Goal: Task Accomplishment & Management: Manage account settings

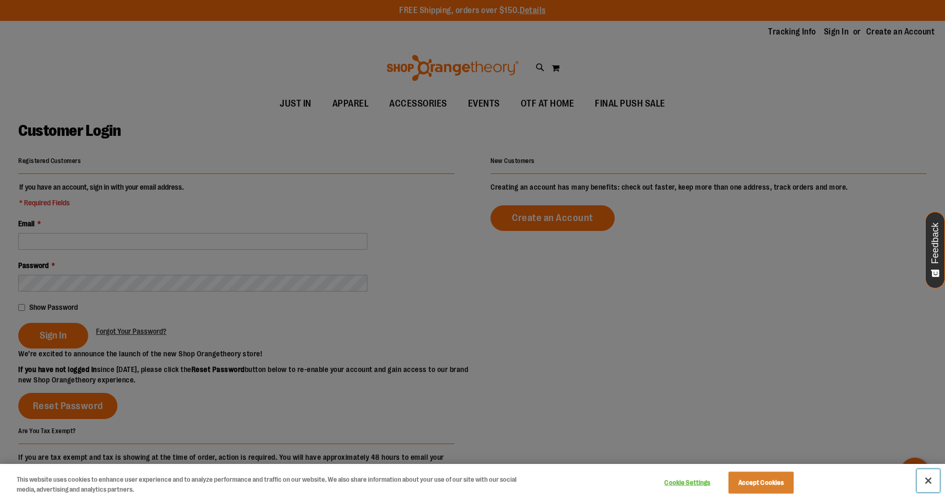
click at [930, 481] on button "Close" at bounding box center [928, 480] width 23 height 23
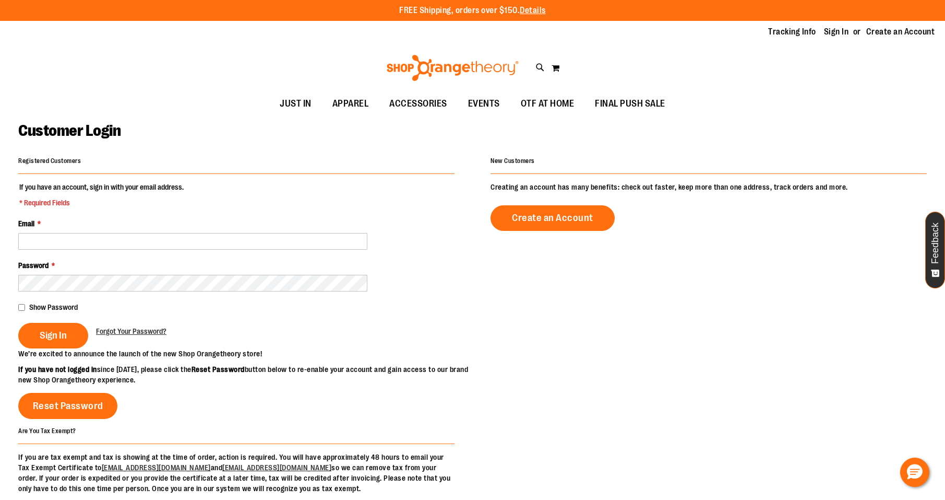
click at [179, 229] on div "Email *" at bounding box center [236, 233] width 436 height 31
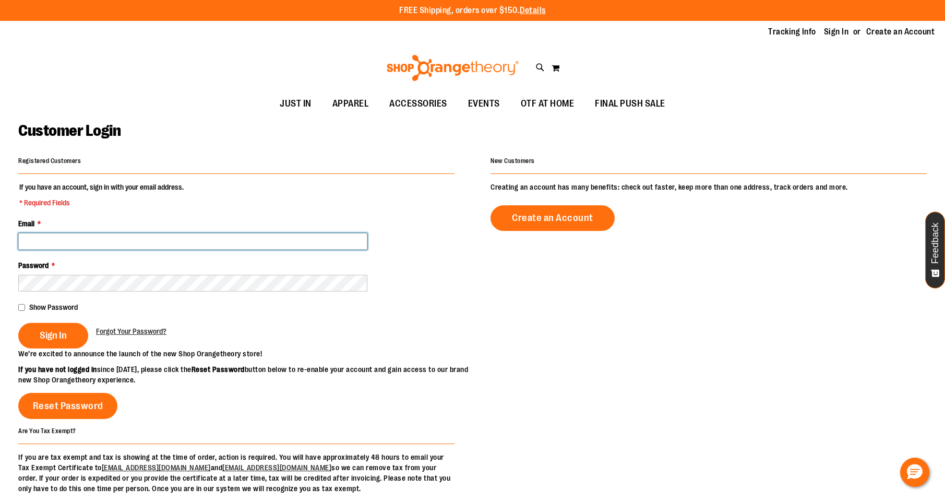
click at [177, 236] on input "Email *" at bounding box center [192, 241] width 349 height 17
type input "**********"
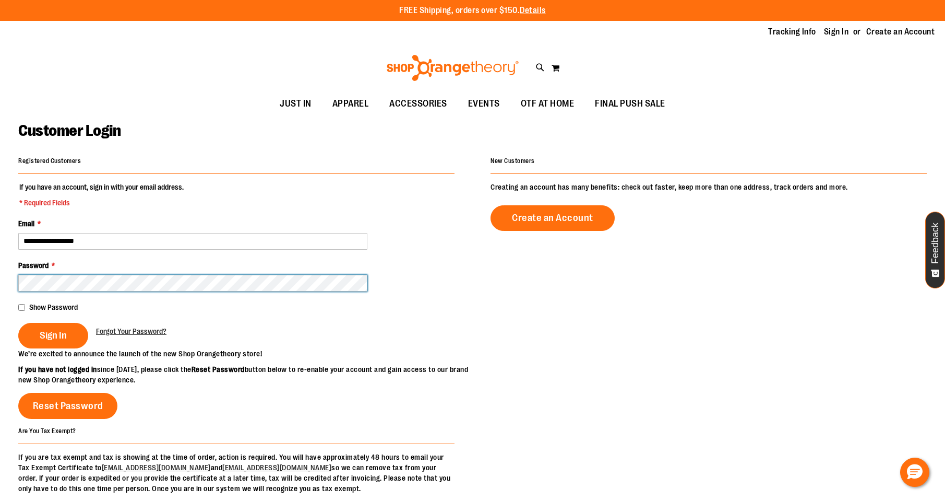
click at [18, 323] on button "Sign In" at bounding box center [53, 336] width 70 height 26
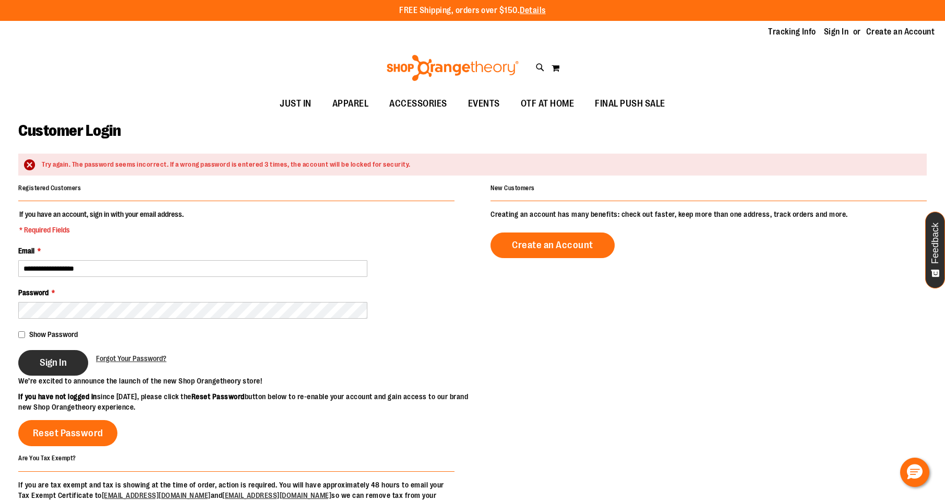
click at [55, 366] on span "Sign In" at bounding box center [53, 362] width 27 height 11
